Goal: Subscribe to service/newsletter

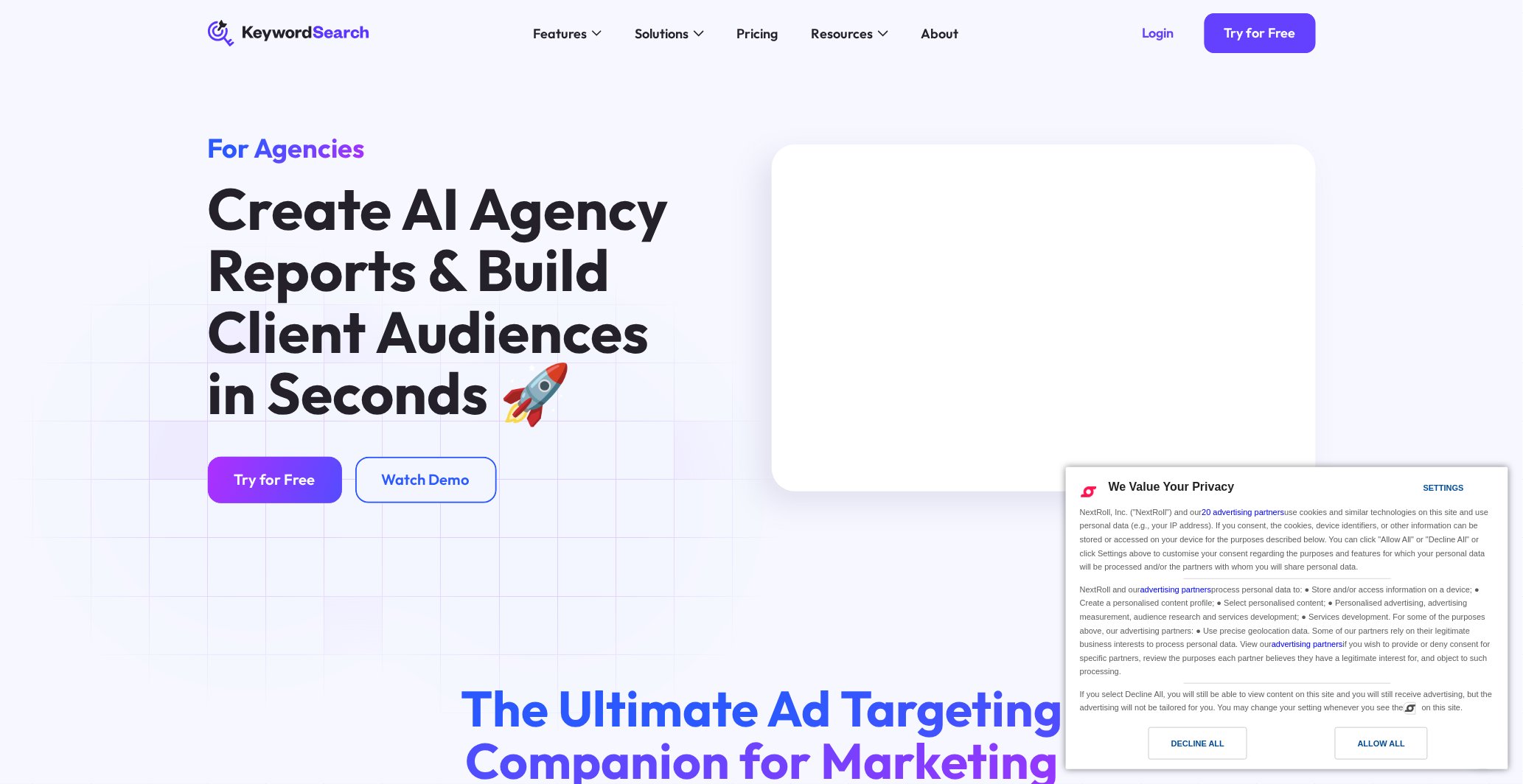
click at [253, 473] on div "Try for Free" at bounding box center [275, 479] width 81 height 18
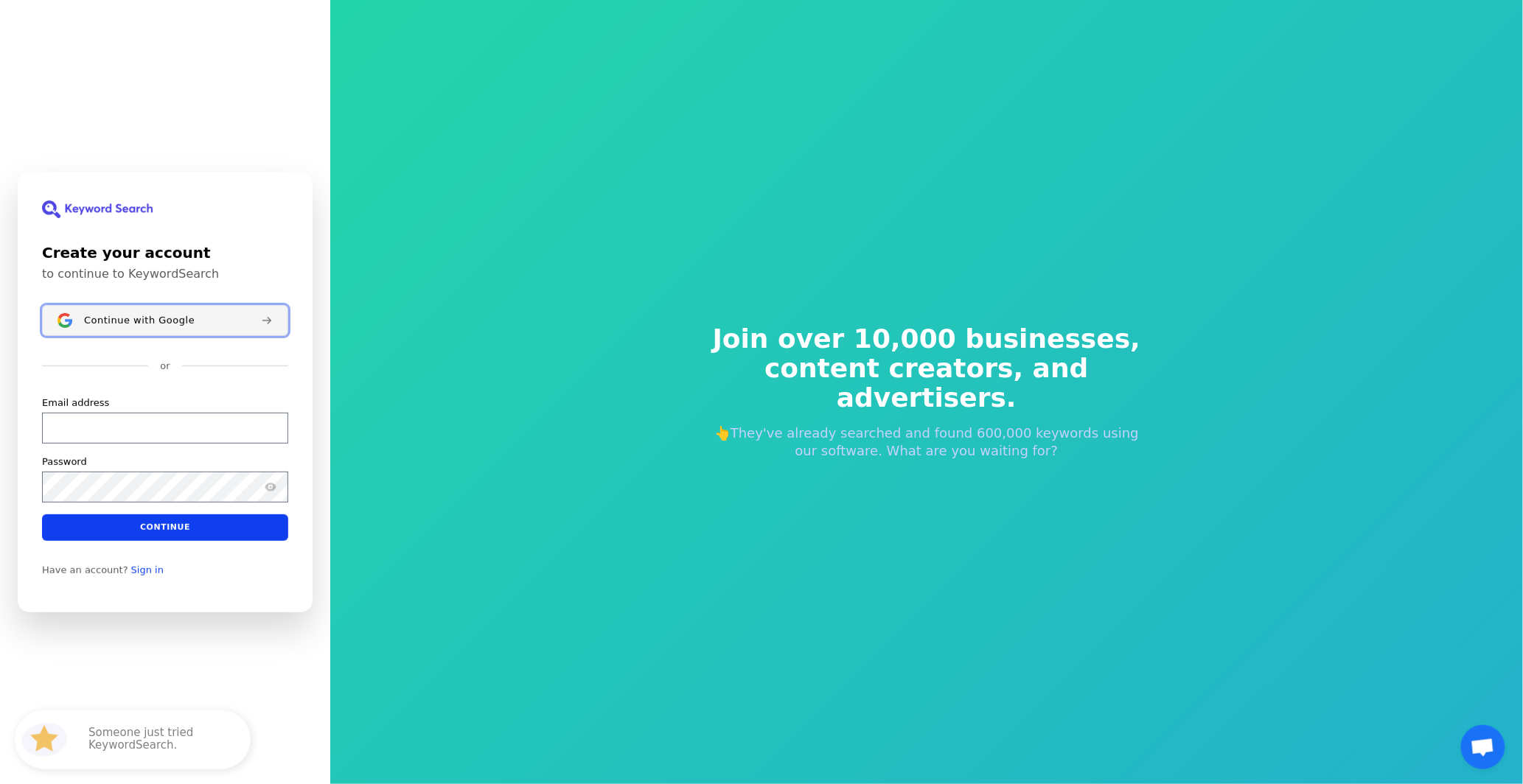
click at [190, 323] on div "Continue with Google" at bounding box center [167, 320] width 165 height 11
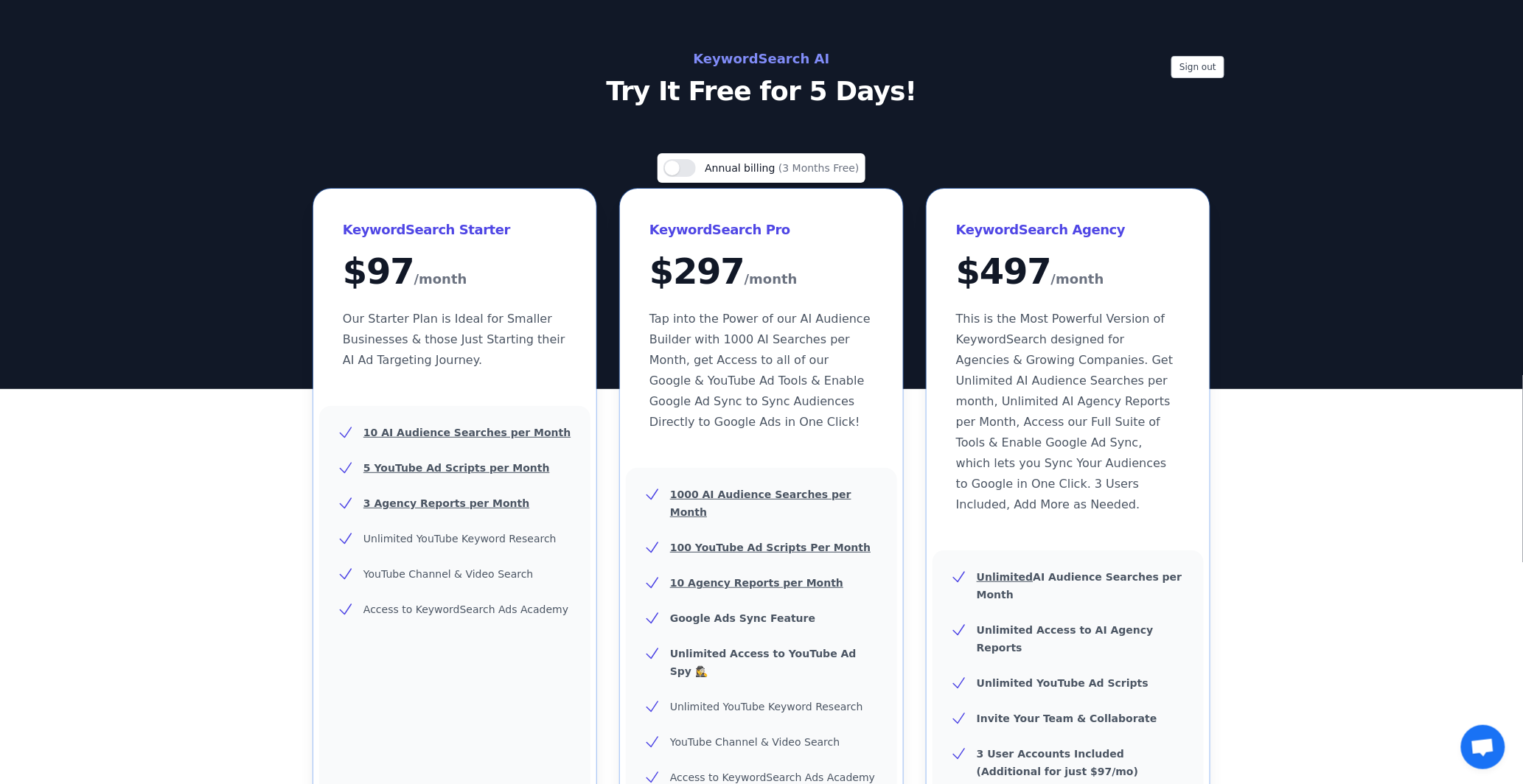
scroll to position [628, 0]
